Goal: Task Accomplishment & Management: Use online tool/utility

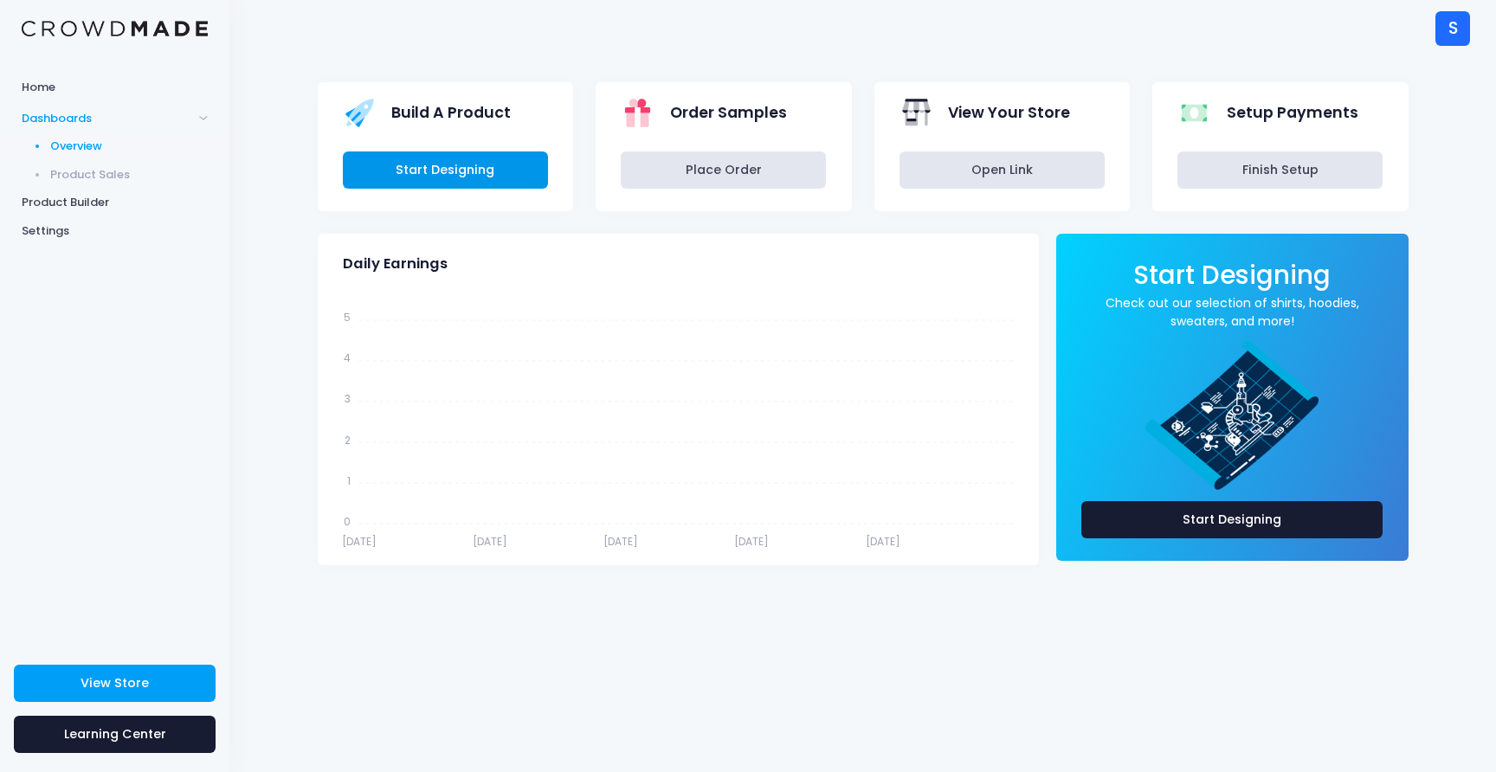
click at [474, 175] on link "Start Designing" at bounding box center [445, 170] width 205 height 37
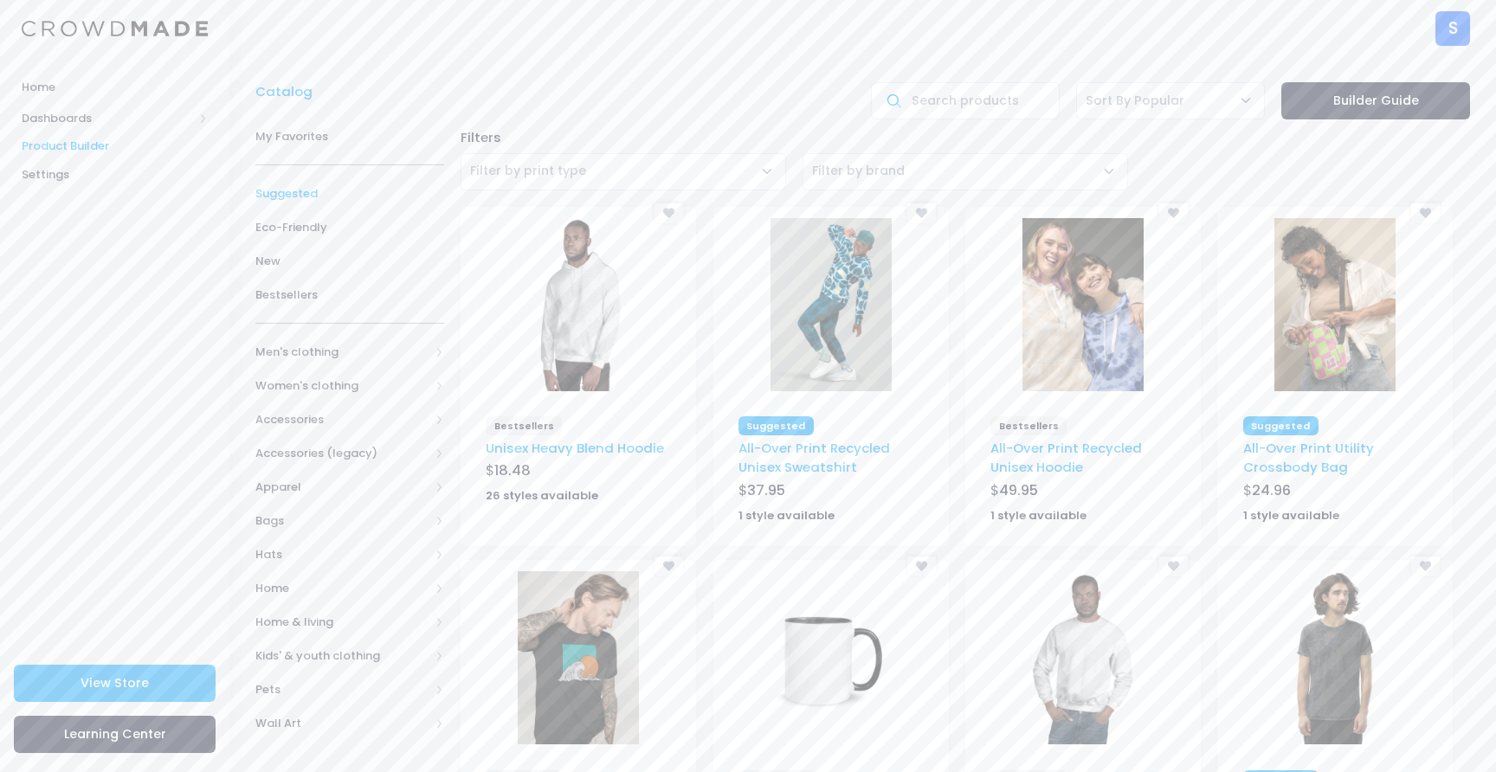
click at [302, 195] on span "Suggested" at bounding box center [349, 193] width 189 height 17
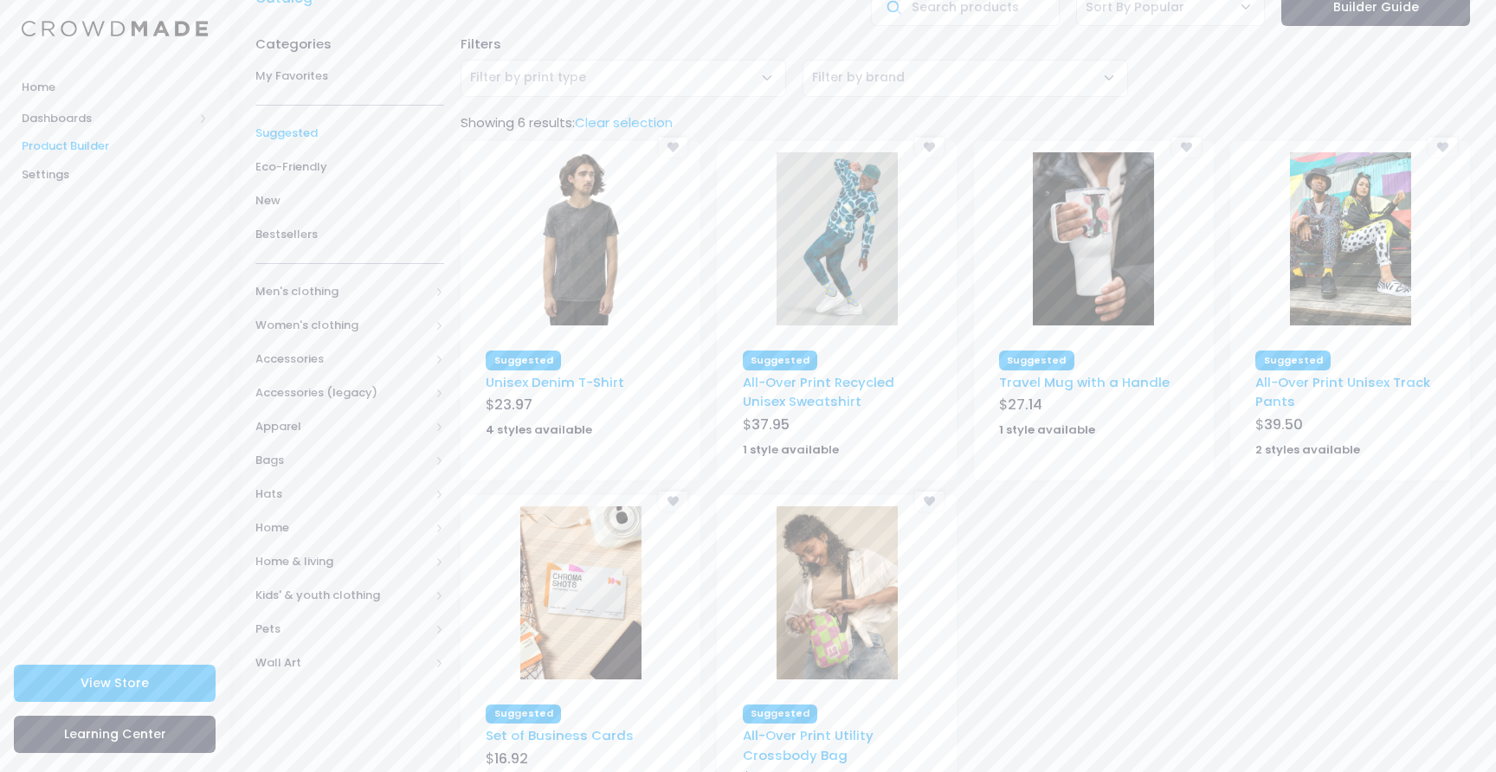
scroll to position [196, 0]
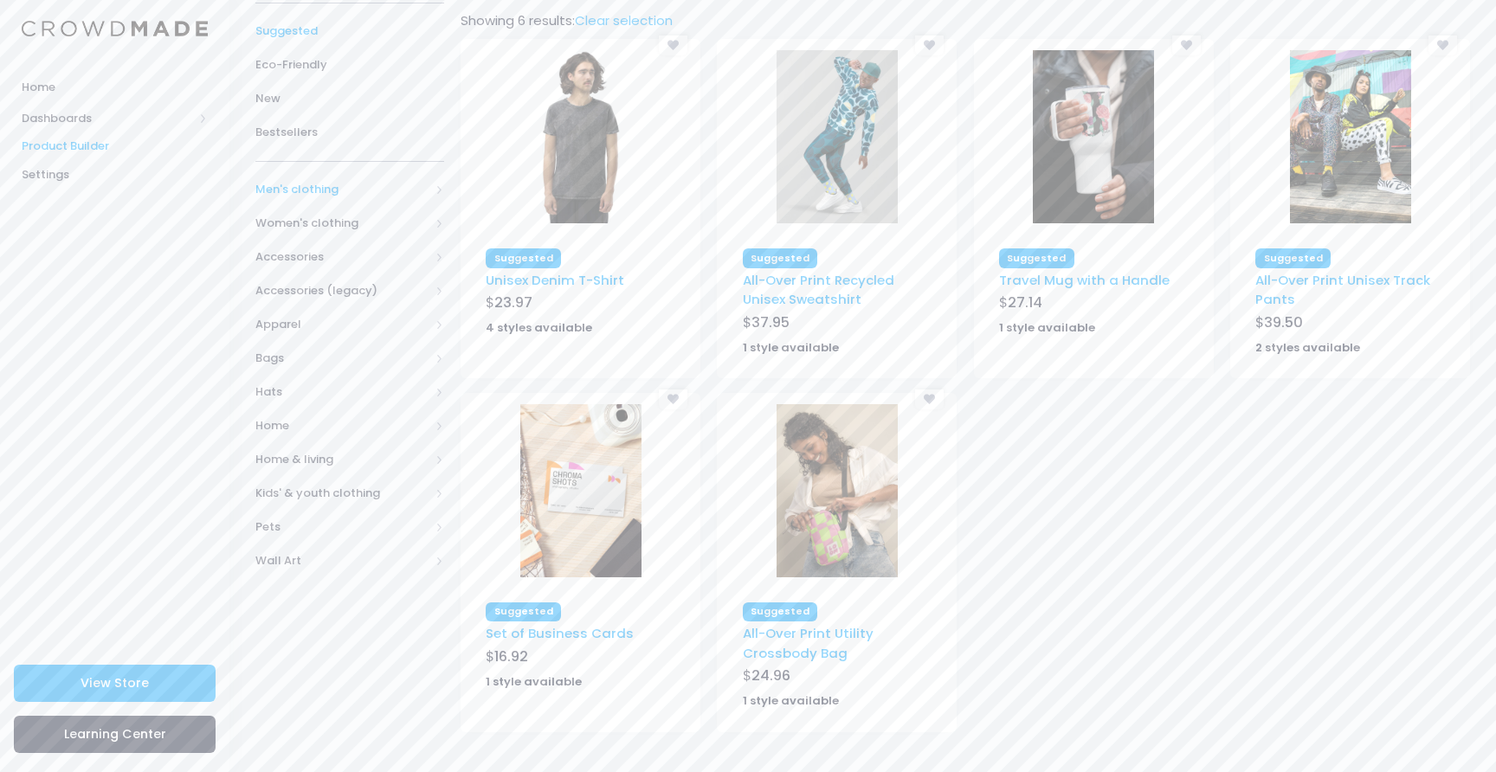
click at [442, 188] on span at bounding box center [439, 189] width 9 height 9
click at [386, 228] on span "All Men's clothing" at bounding box center [352, 223] width 139 height 17
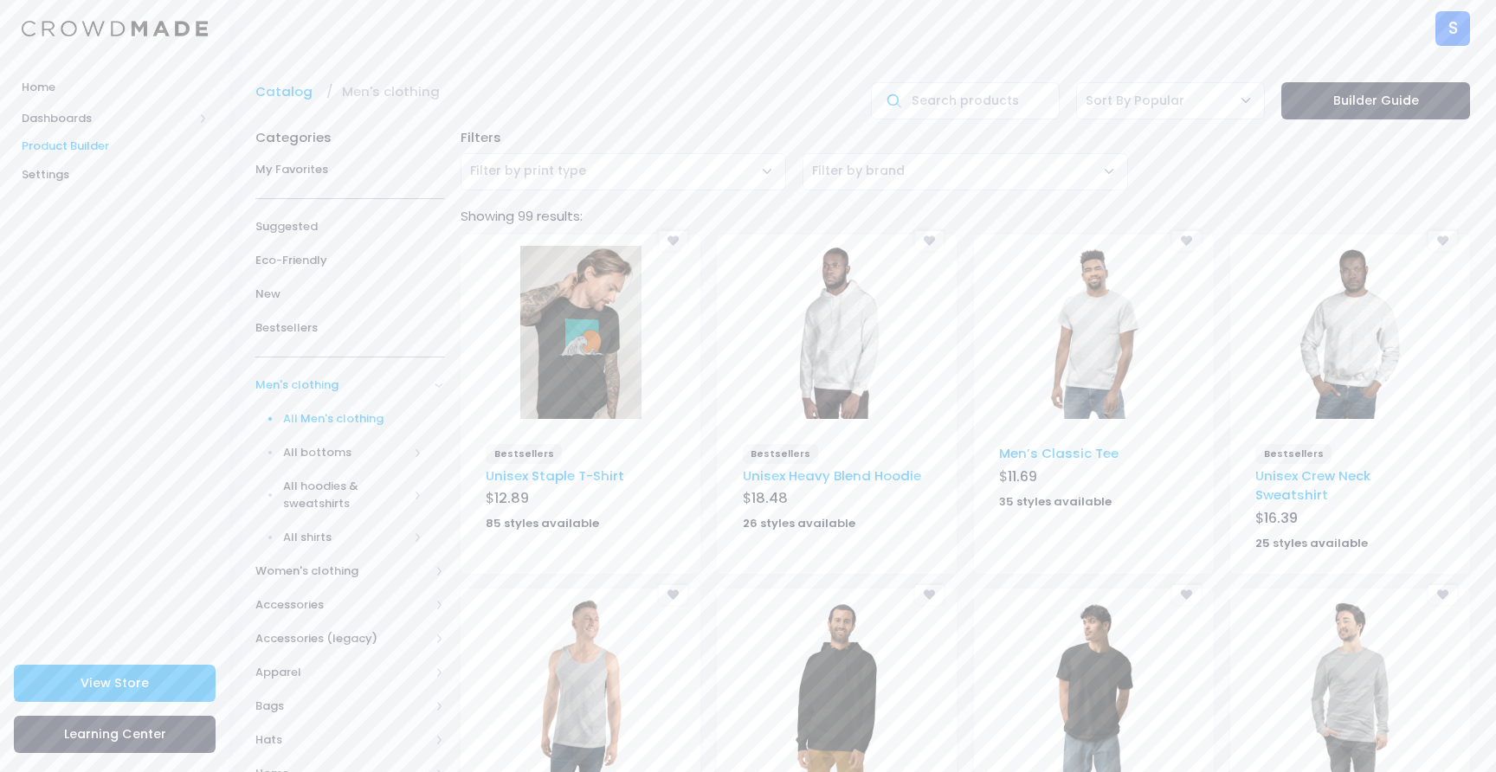
click at [354, 349] on div "My Favorites [GEOGRAPHIC_DATA] Eco-Friendly New Bestsellers Men's clothing All …" at bounding box center [349, 539] width 189 height 773
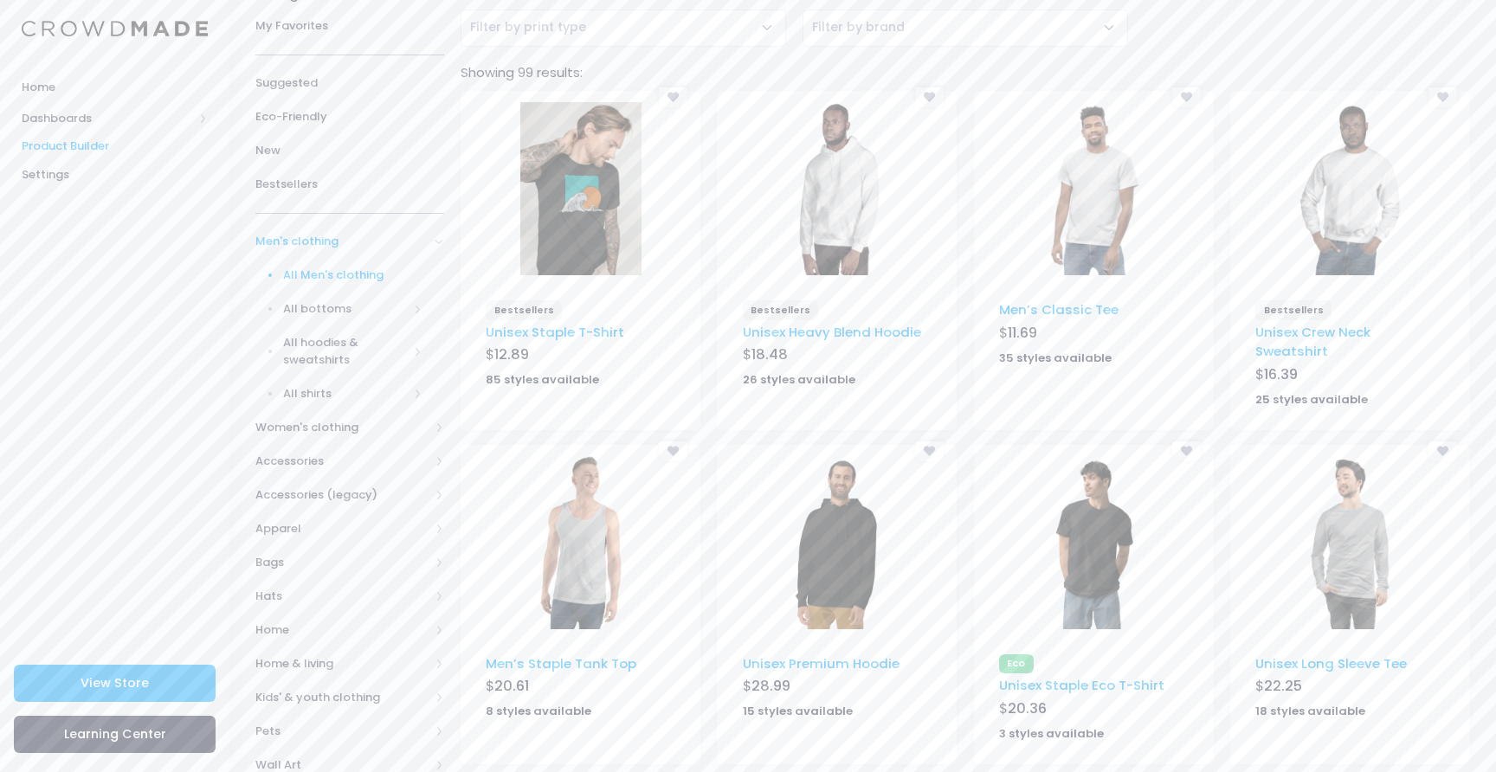
scroll to position [75, 0]
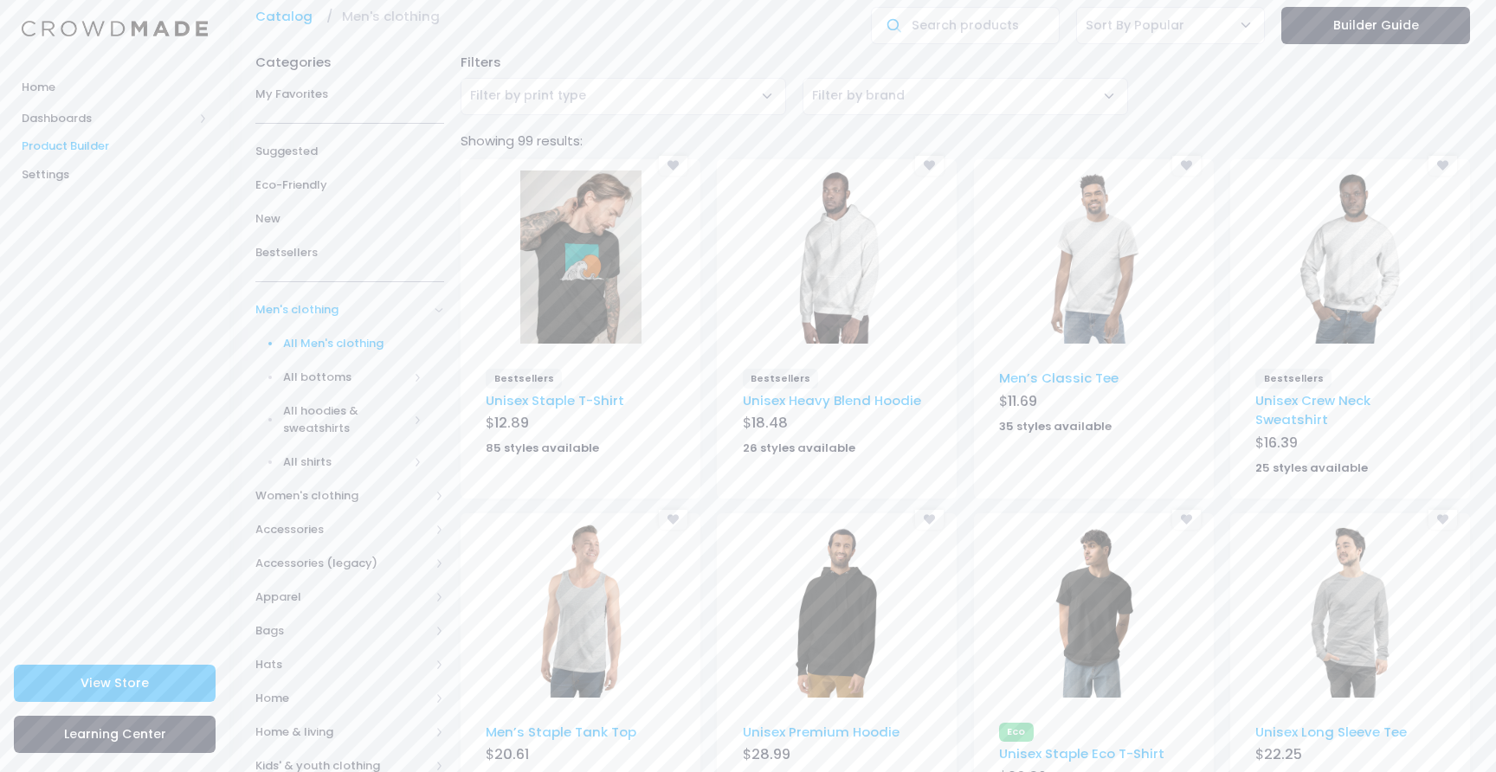
click at [576, 203] on img at bounding box center [580, 257] width 121 height 173
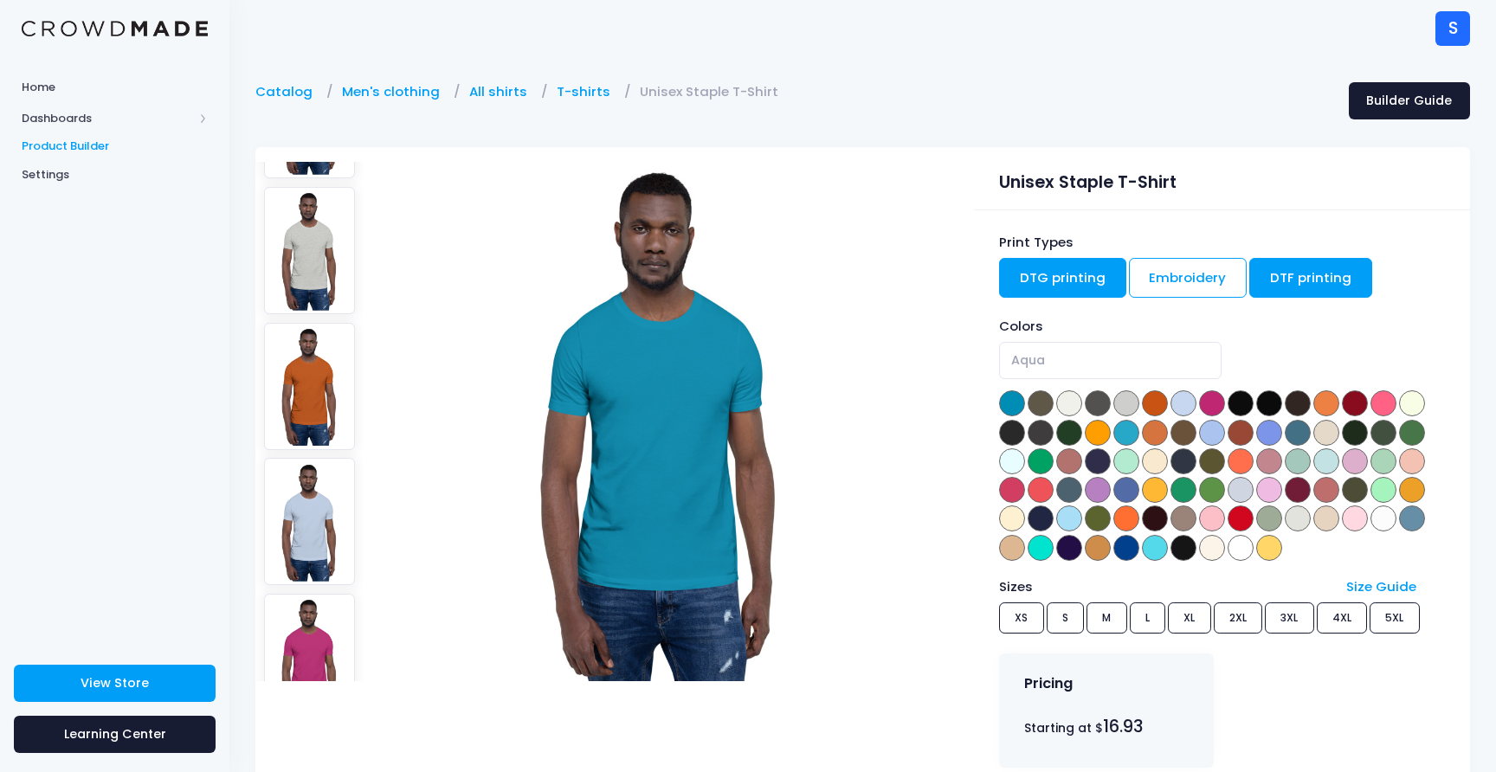
click at [1312, 269] on link "DTF printing" at bounding box center [1311, 278] width 123 height 40
click at [1077, 280] on link "DTG printing" at bounding box center [1062, 278] width 127 height 40
